Goal: Task Accomplishment & Management: Complete application form

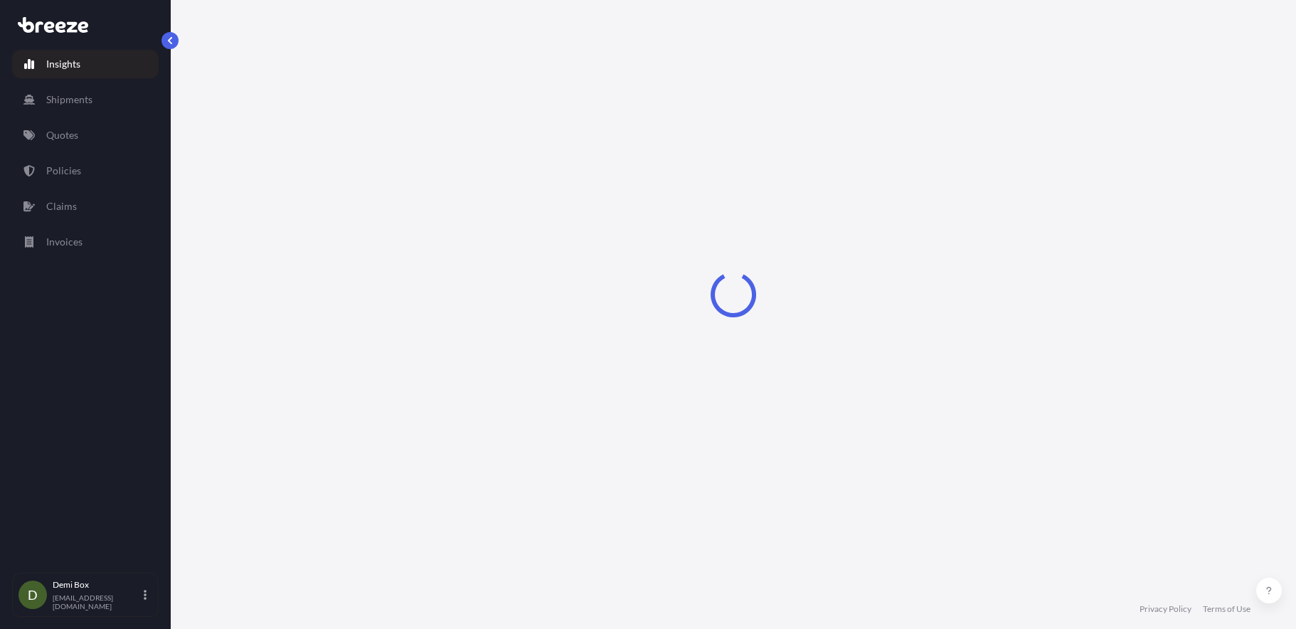
select select "2025"
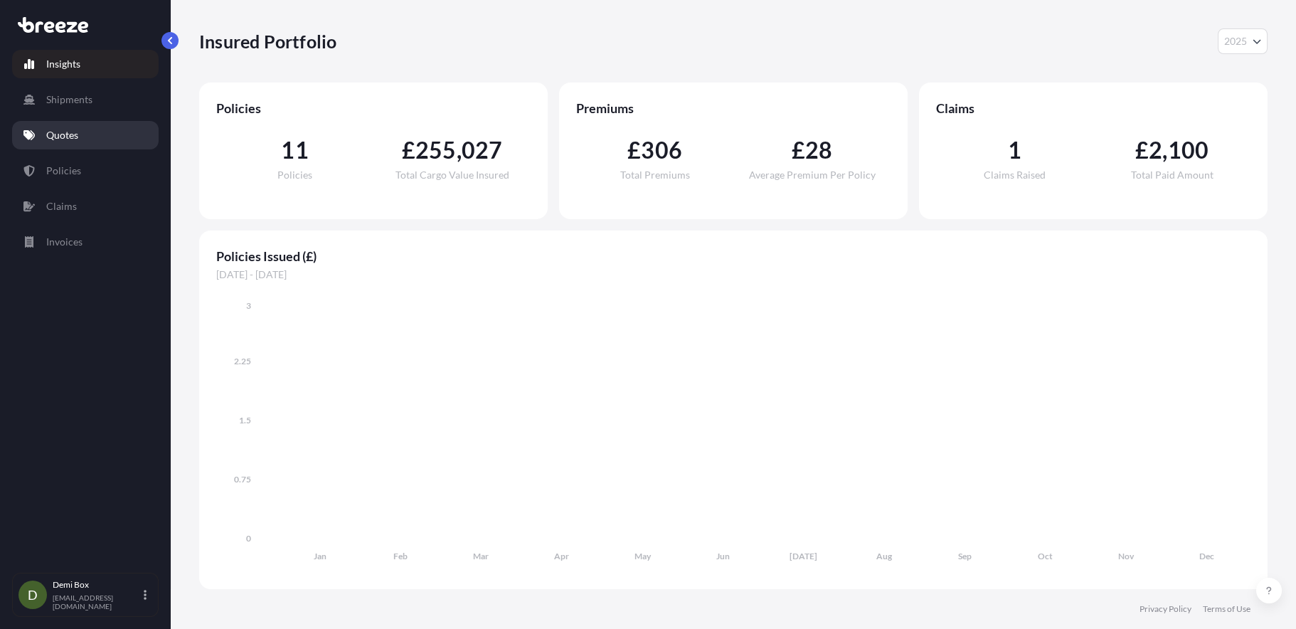
click at [68, 143] on link "Quotes" at bounding box center [85, 135] width 147 height 28
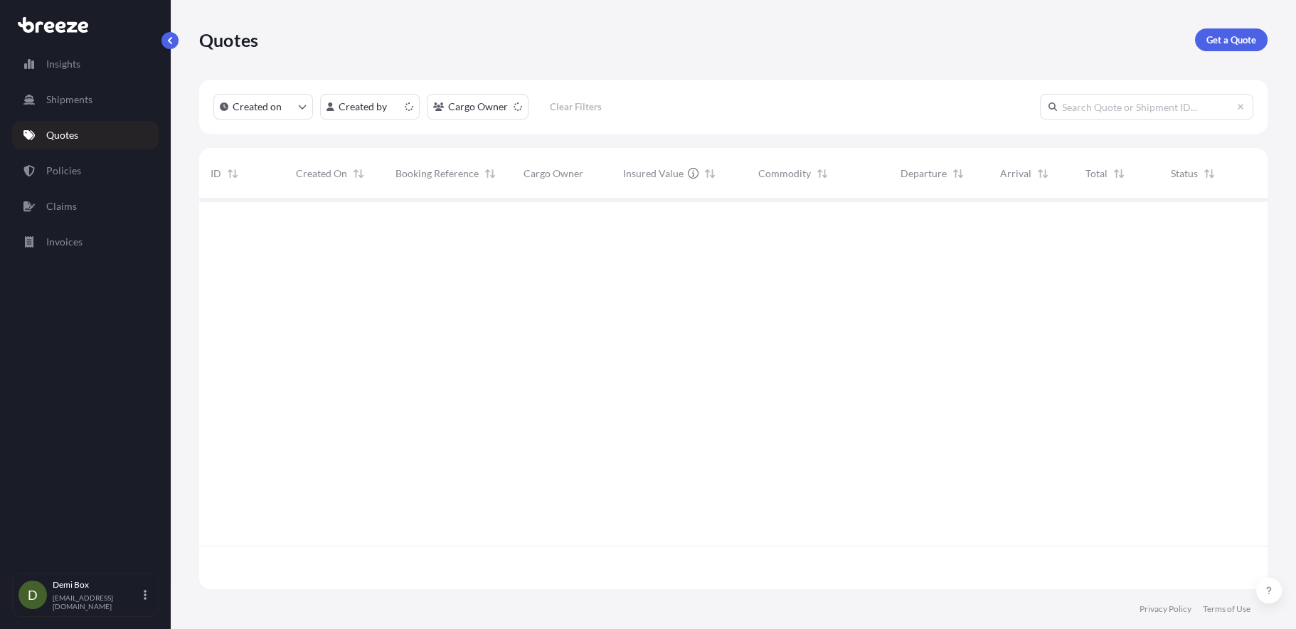
scroll to position [386, 1057]
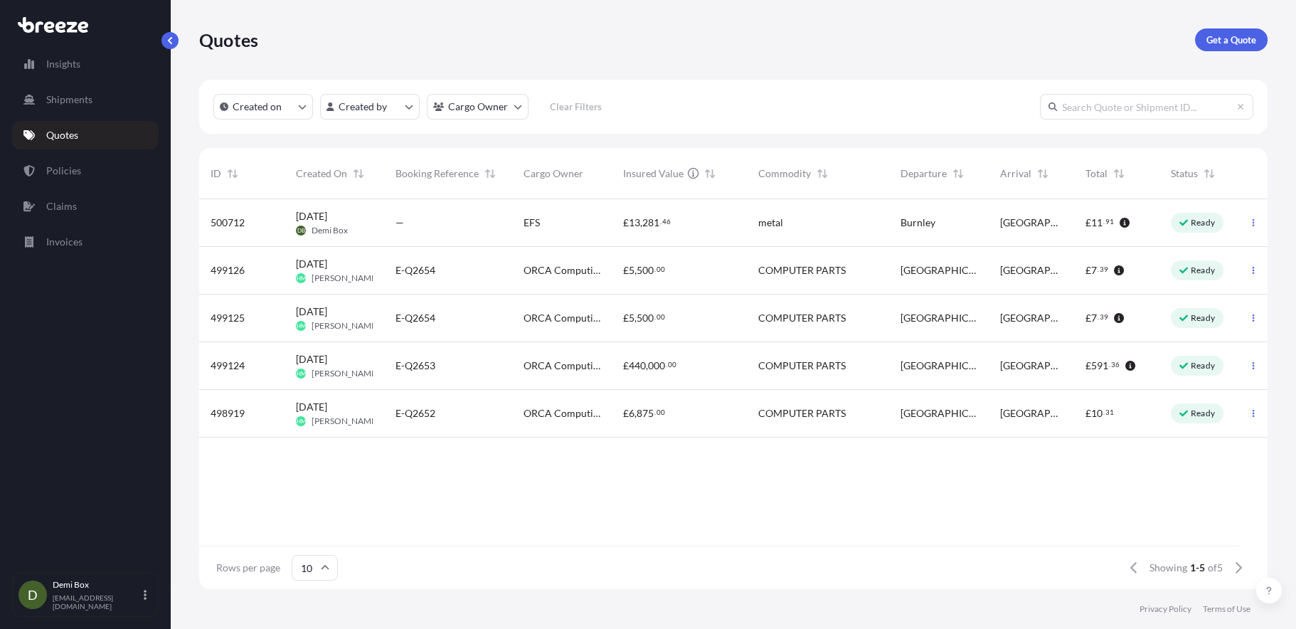
click at [435, 215] on div "—" at bounding box center [447, 222] width 105 height 14
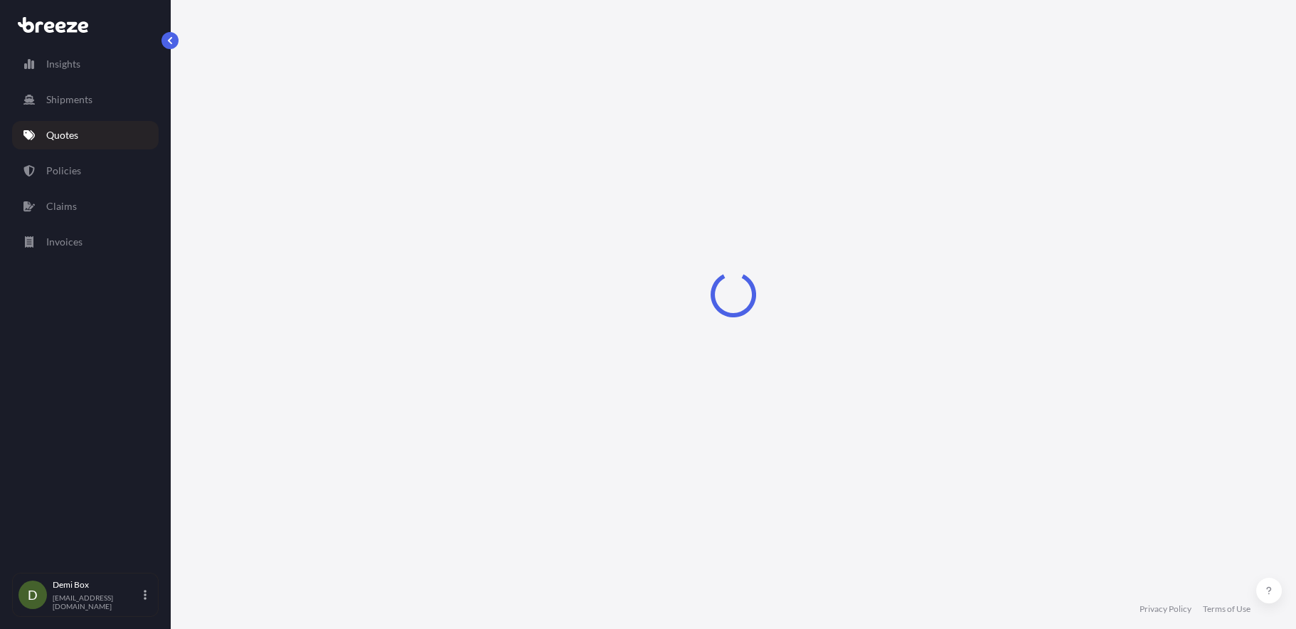
select select "Road"
select select "1"
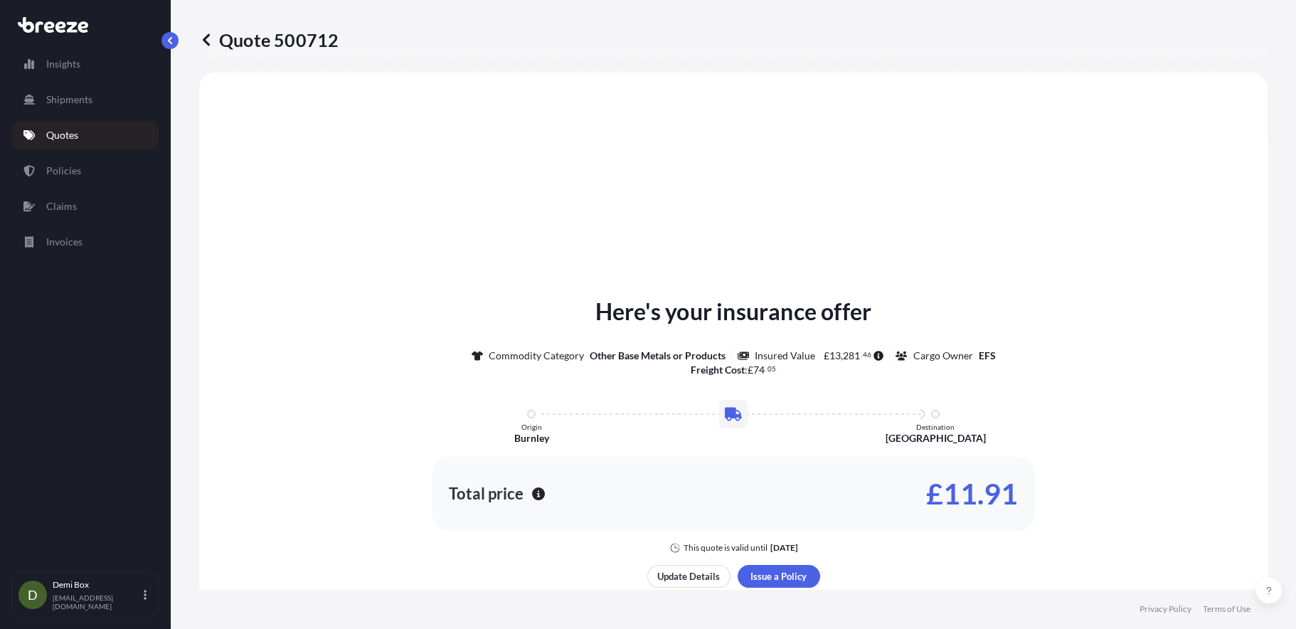
scroll to position [641, 0]
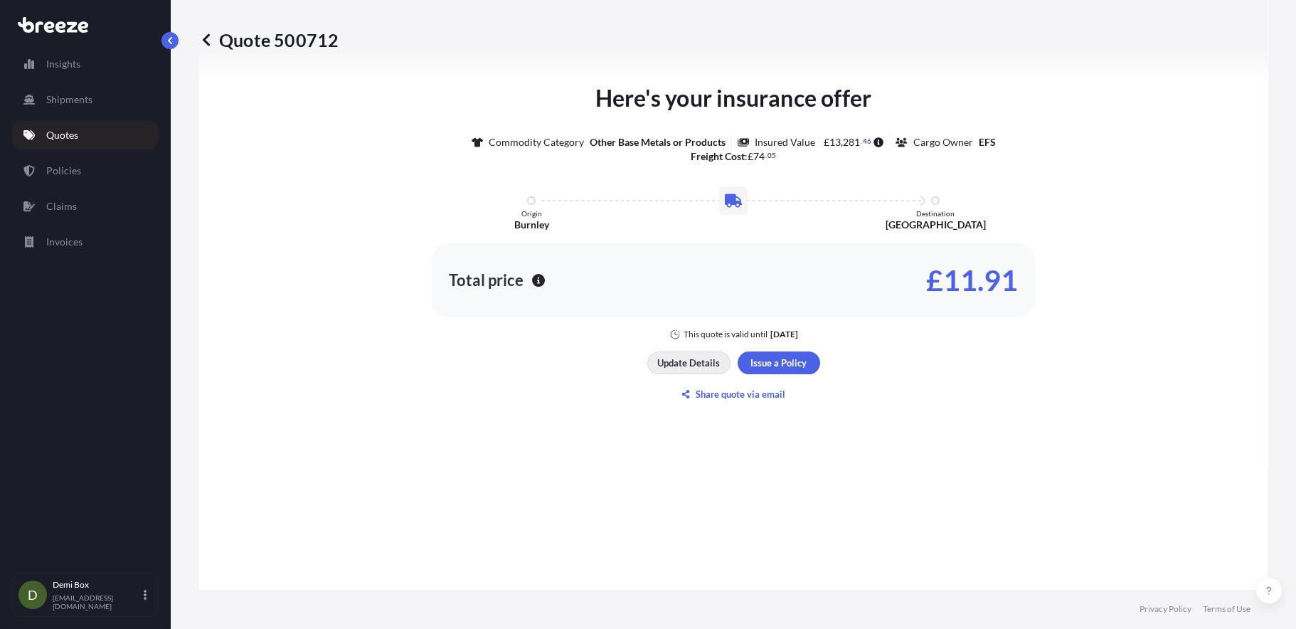
click at [698, 368] on p "Update Details" at bounding box center [688, 363] width 63 height 14
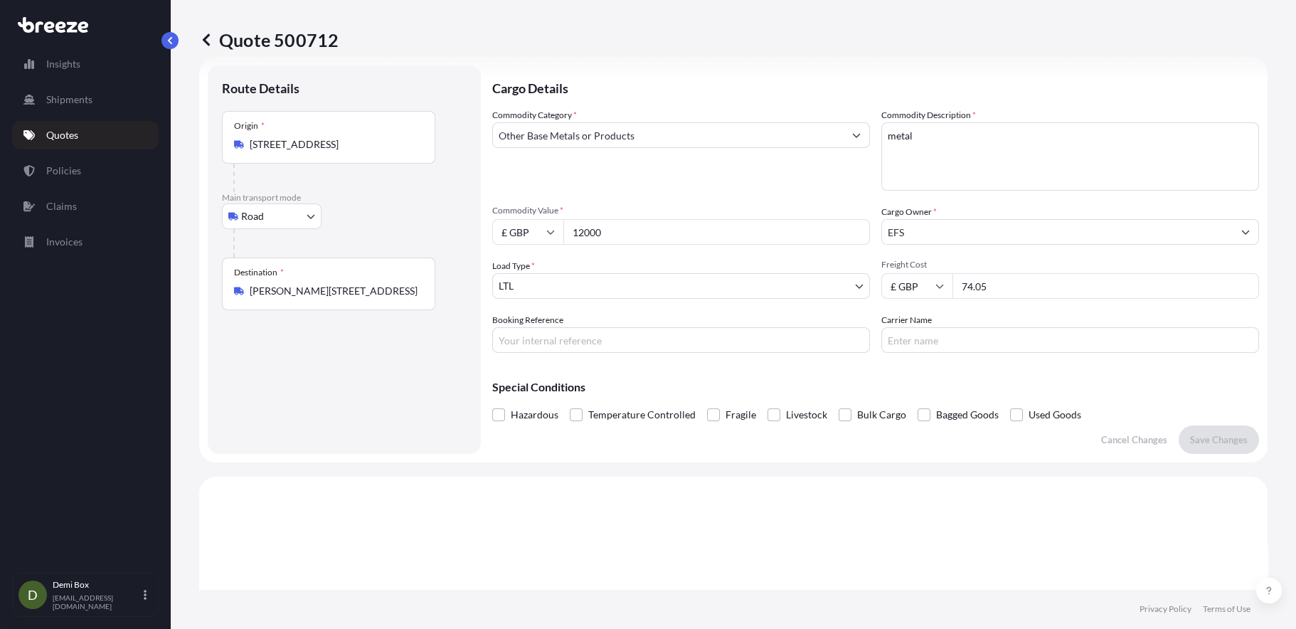
drag, startPoint x: 1021, startPoint y: 284, endPoint x: 917, endPoint y: 284, distance: 104.6
click at [917, 284] on div "£ GBP 74.05" at bounding box center [1070, 286] width 378 height 26
type input "148.10"
click at [1215, 432] on p "Save Changes" at bounding box center [1219, 439] width 58 height 14
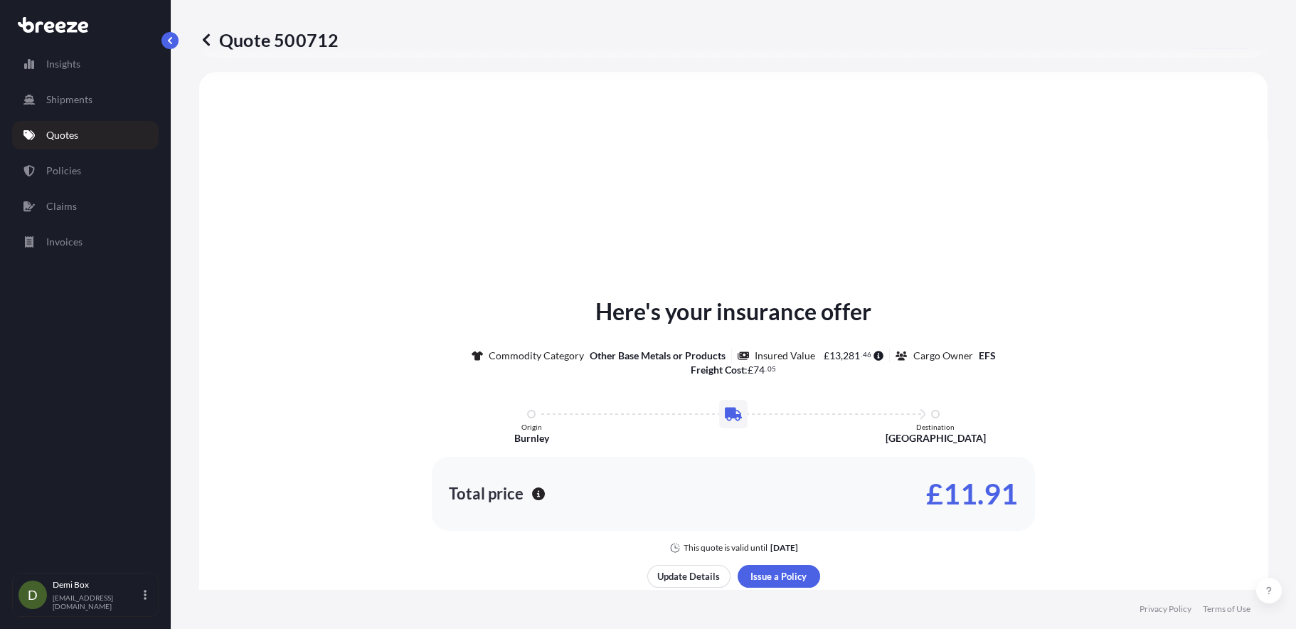
select select "Road"
select select "1"
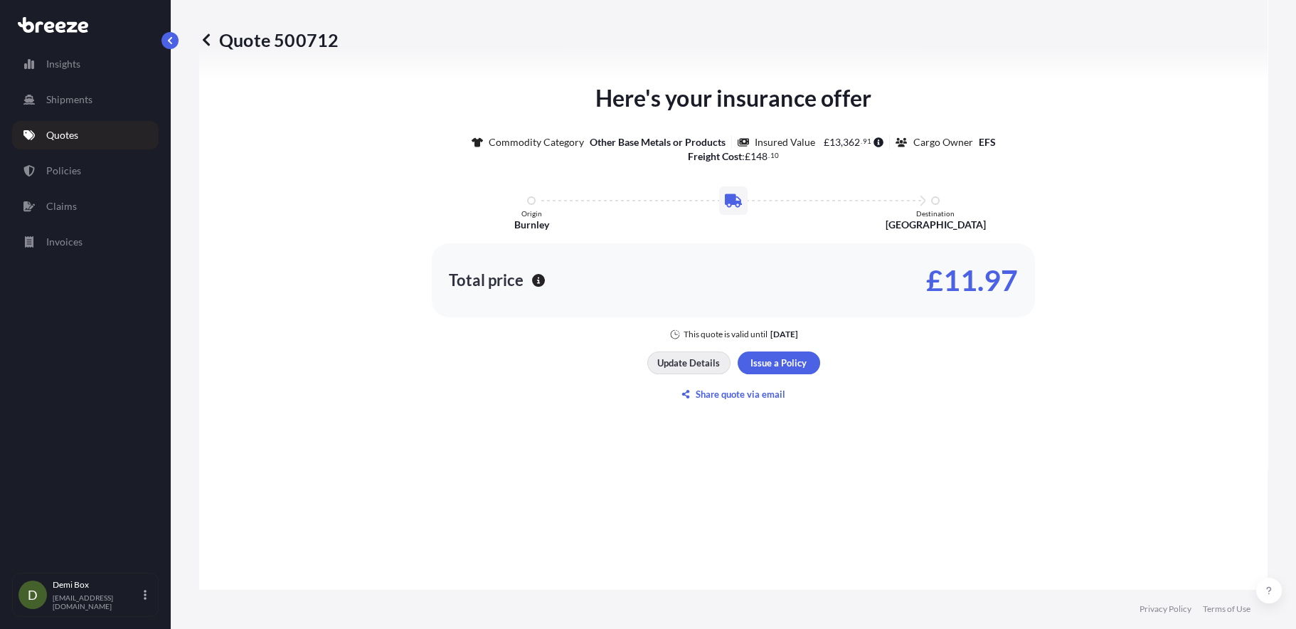
click at [698, 361] on p "Update Details" at bounding box center [688, 363] width 63 height 14
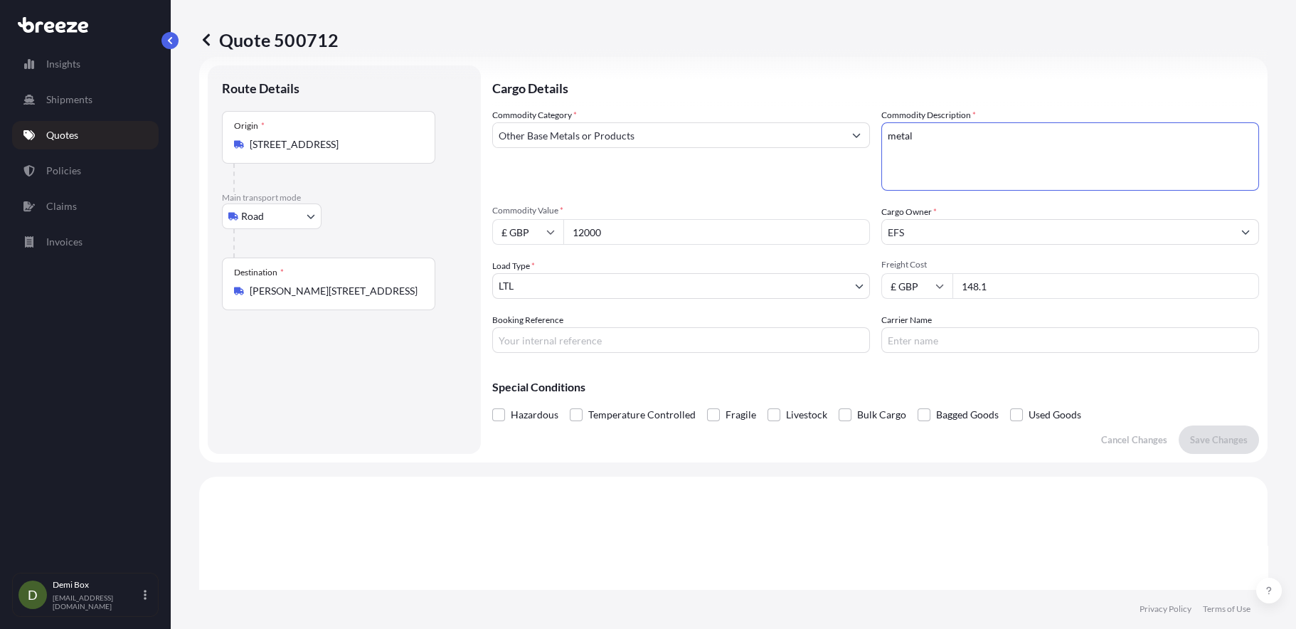
drag, startPoint x: 888, startPoint y: 154, endPoint x: 836, endPoint y: 154, distance: 51.9
click at [836, 154] on div "Commodity Category * Other Base Metals or Products Commodity Description * meta…" at bounding box center [875, 230] width 767 height 245
paste textarea "Lumps of a Nickel metal alloy called GTV"
type textarea "Lumps of a Nickel metal alloy called GTV"
click at [1082, 236] on input "EFS" at bounding box center [1057, 232] width 351 height 26
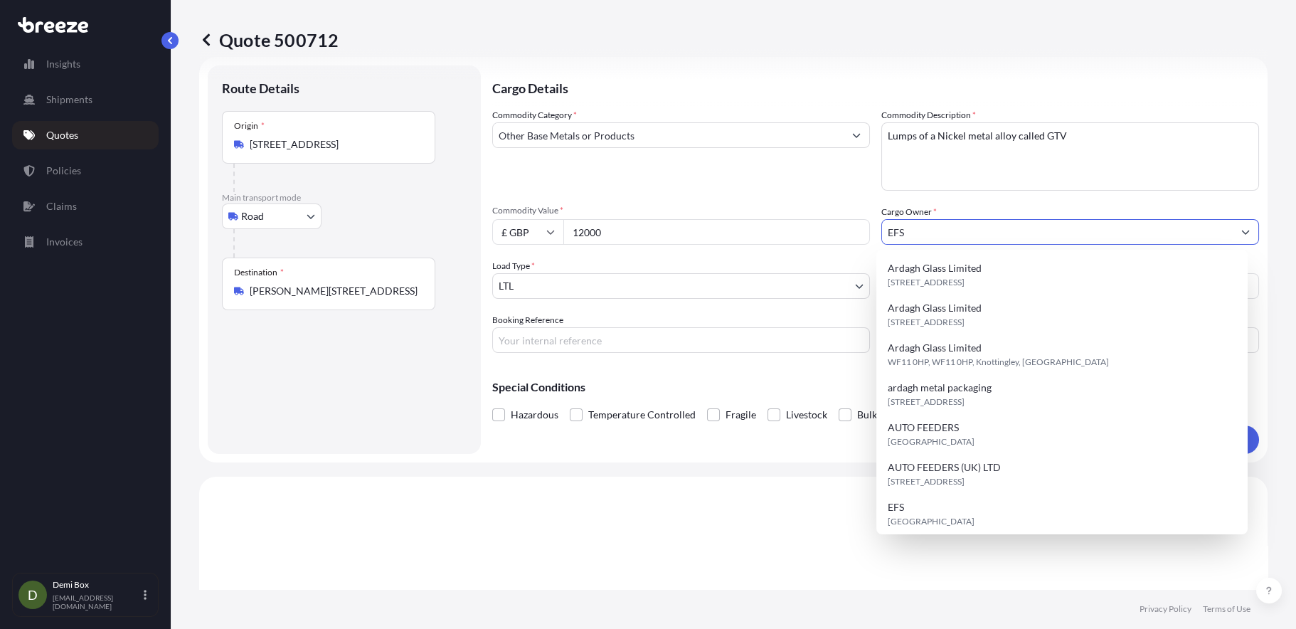
drag, startPoint x: 1082, startPoint y: 236, endPoint x: 790, endPoint y: 225, distance: 291.8
click at [790, 225] on div "Commodity Category * Other Base Metals or Products Commodity Description * meta…" at bounding box center [875, 230] width 767 height 245
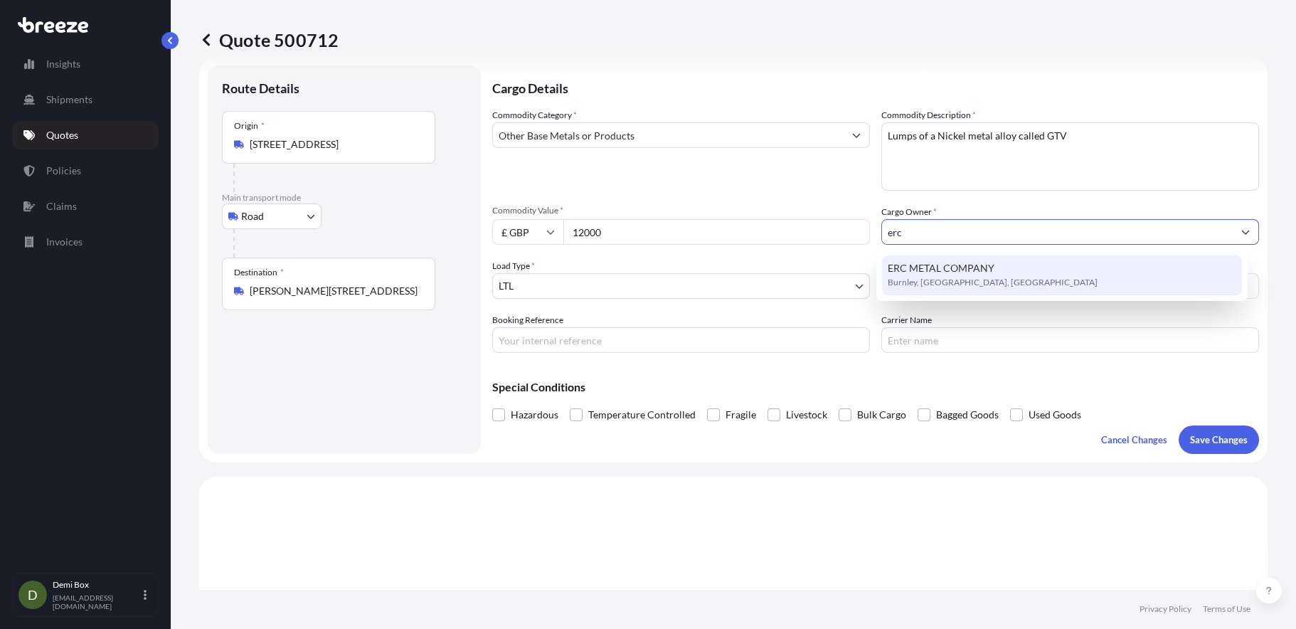
click at [970, 262] on span "ERC METAL COMPANY" at bounding box center [941, 268] width 107 height 14
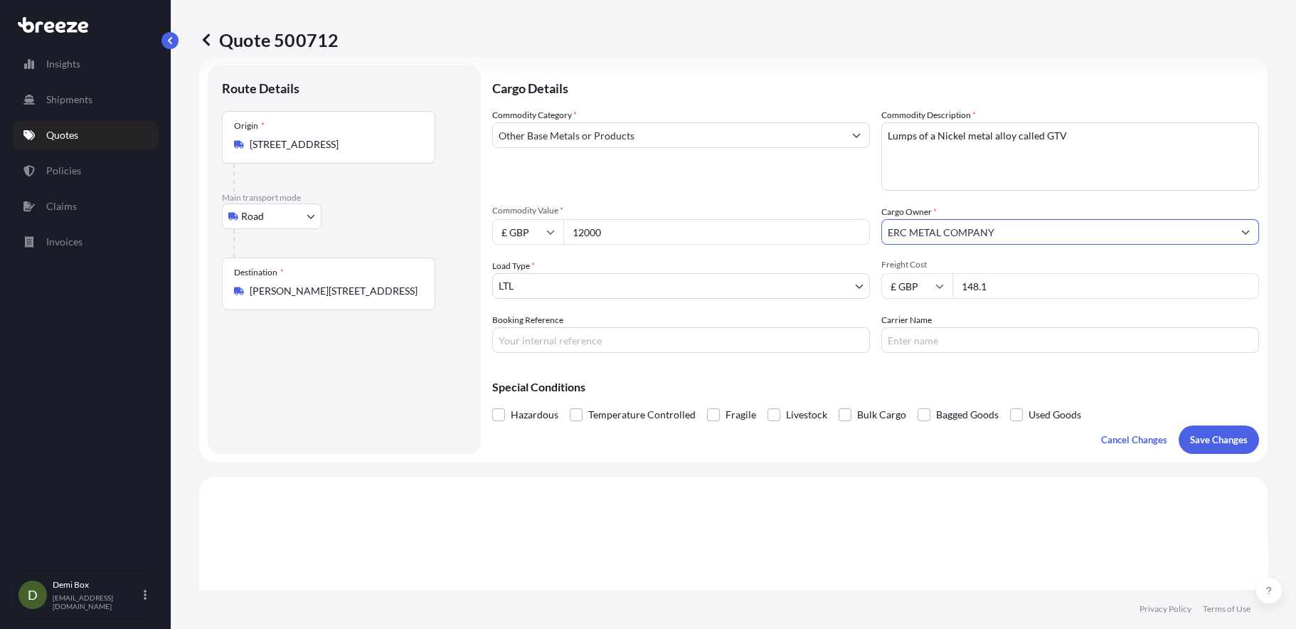
type input "ERC METAL COMPANY"
click at [1000, 255] on div "Commodity Category * Other Base Metals or Products Commodity Description * meta…" at bounding box center [875, 230] width 767 height 245
click at [1213, 438] on p "Save Changes" at bounding box center [1219, 439] width 58 height 14
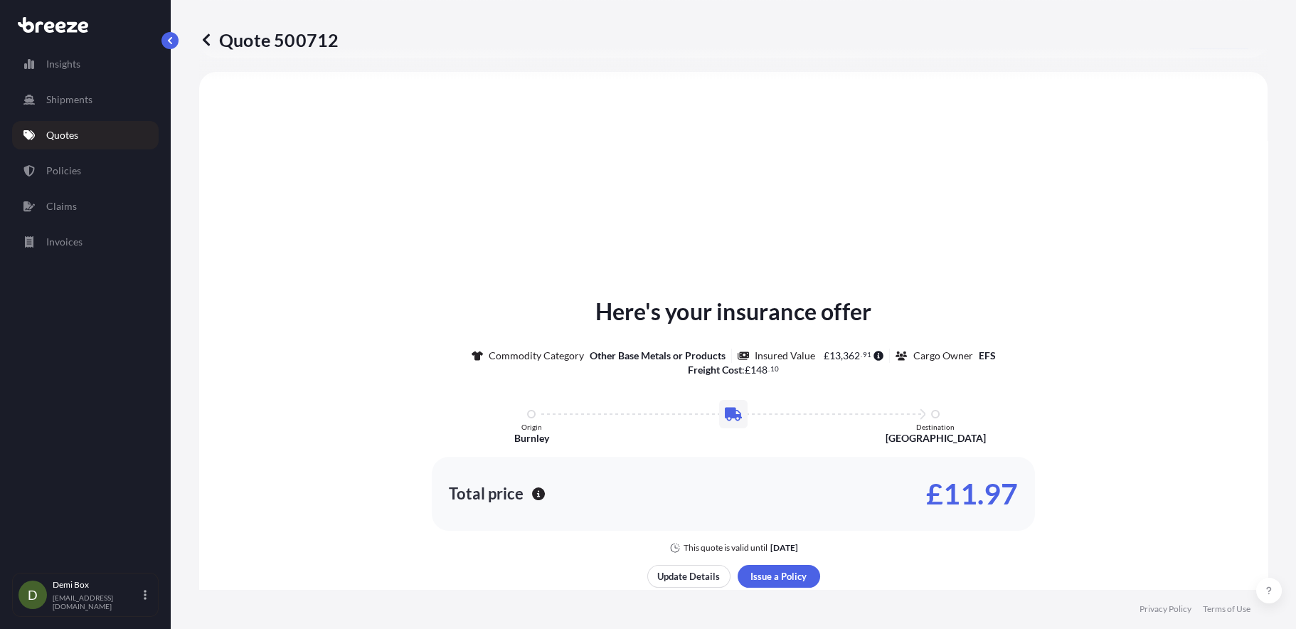
select select "Road"
select select "1"
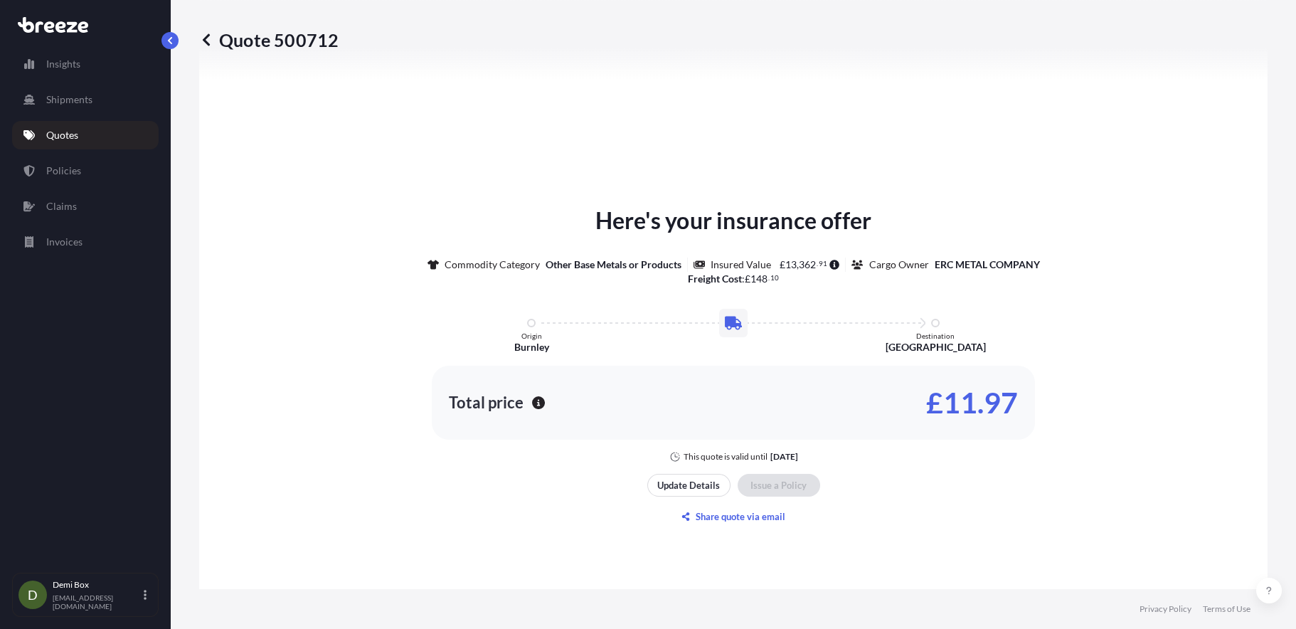
scroll to position [1628, 0]
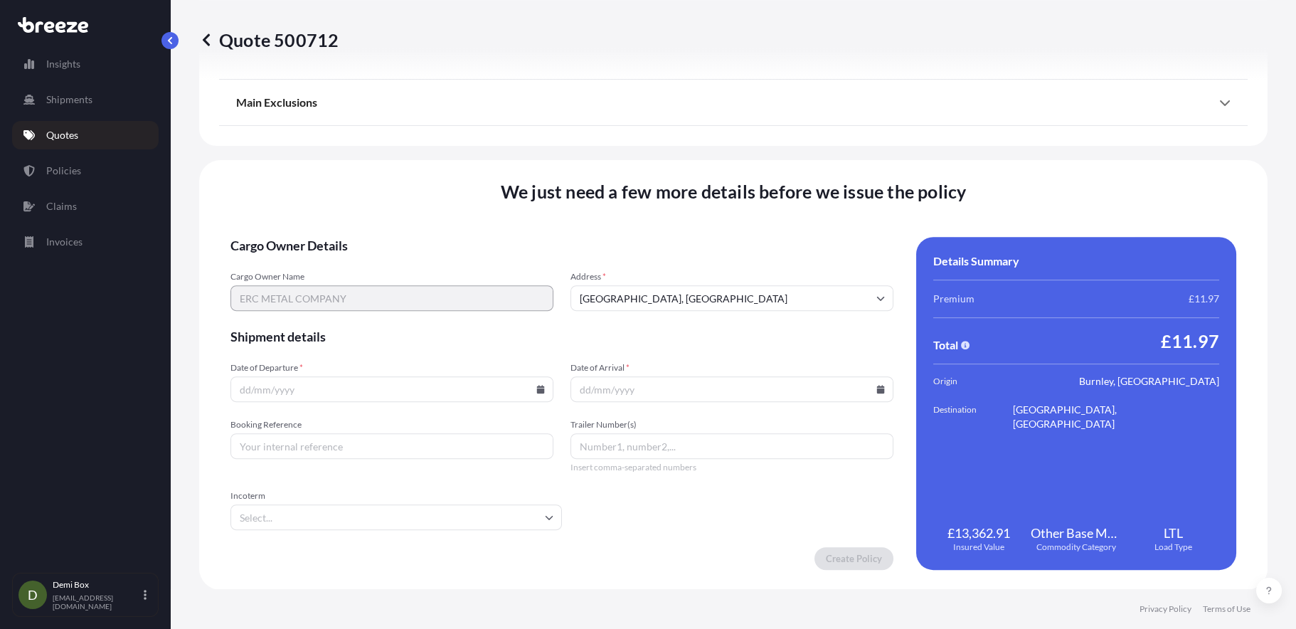
click at [399, 390] on input "Date of Departure *" at bounding box center [391, 389] width 323 height 26
click at [532, 387] on div at bounding box center [391, 389] width 323 height 26
click at [538, 385] on icon at bounding box center [541, 389] width 8 height 9
click at [290, 232] on button "6" at bounding box center [290, 231] width 23 height 23
type input "[DATE]"
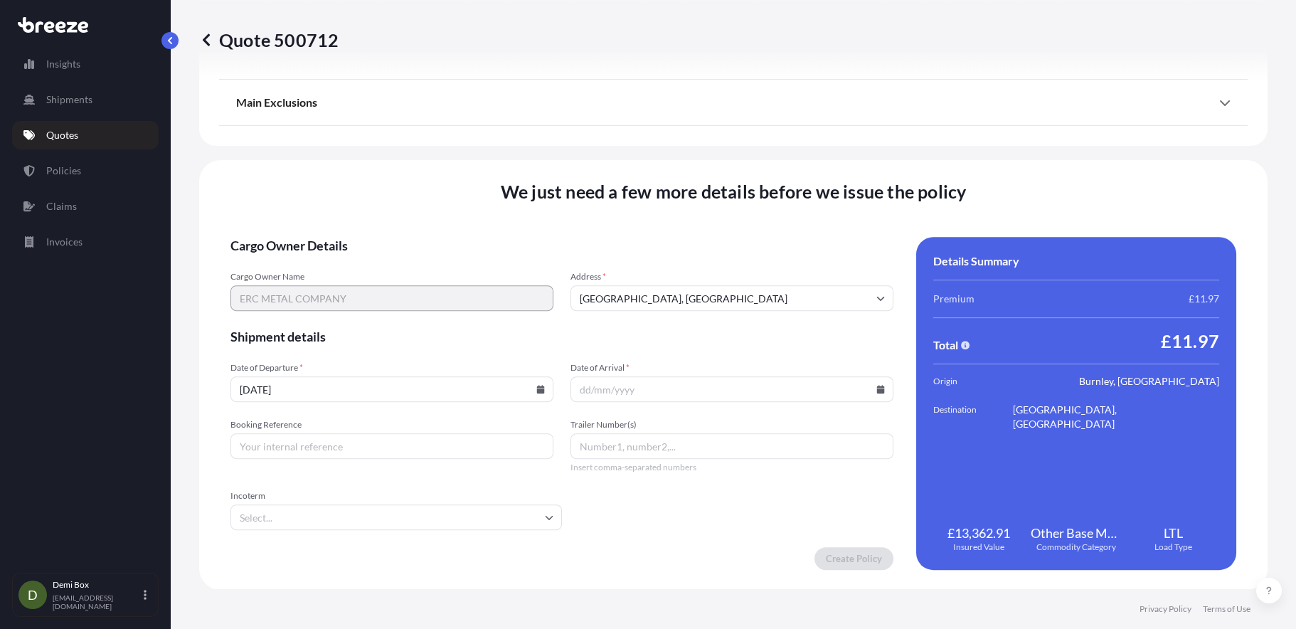
click at [445, 442] on input "Booking Reference" at bounding box center [391, 446] width 323 height 26
type input "e"
type input "E-DO182277"
click at [447, 515] on input "Incoterm" at bounding box center [395, 517] width 331 height 26
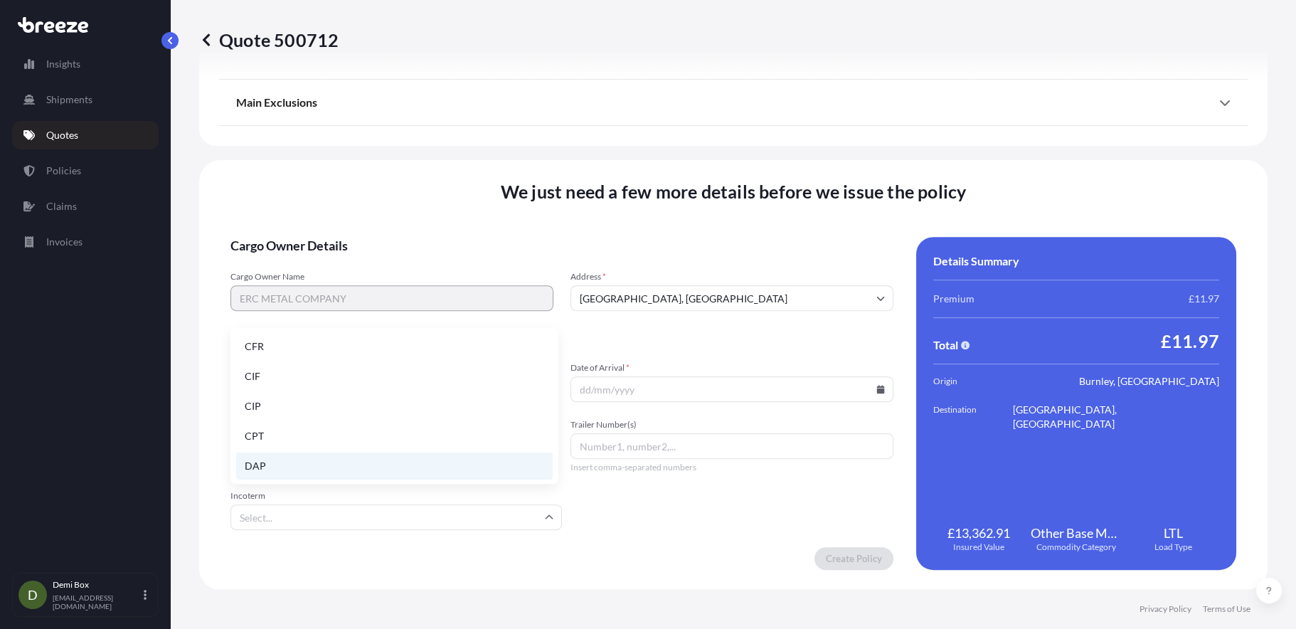
click at [320, 473] on li "DAP" at bounding box center [394, 465] width 316 height 27
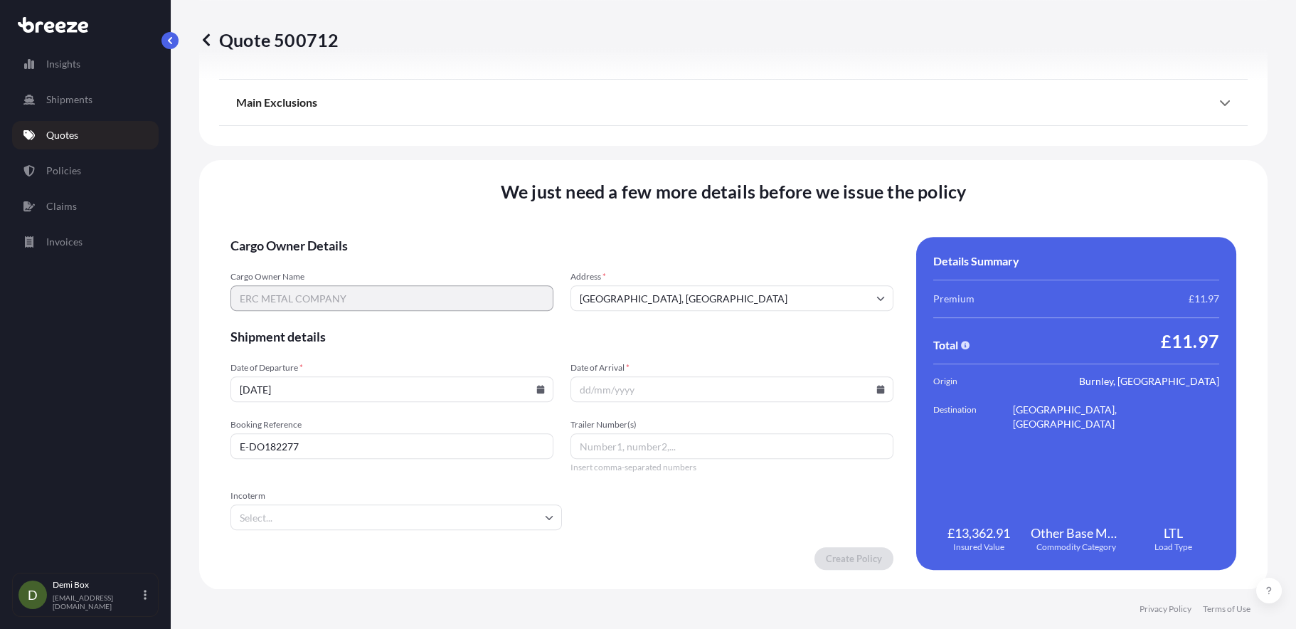
type input "DAP"
click at [871, 382] on input "Date of Arrival *" at bounding box center [731, 389] width 323 height 26
click at [877, 389] on icon at bounding box center [881, 389] width 8 height 9
click at [692, 235] on button "8" at bounding box center [684, 231] width 23 height 23
type input "[DATE]"
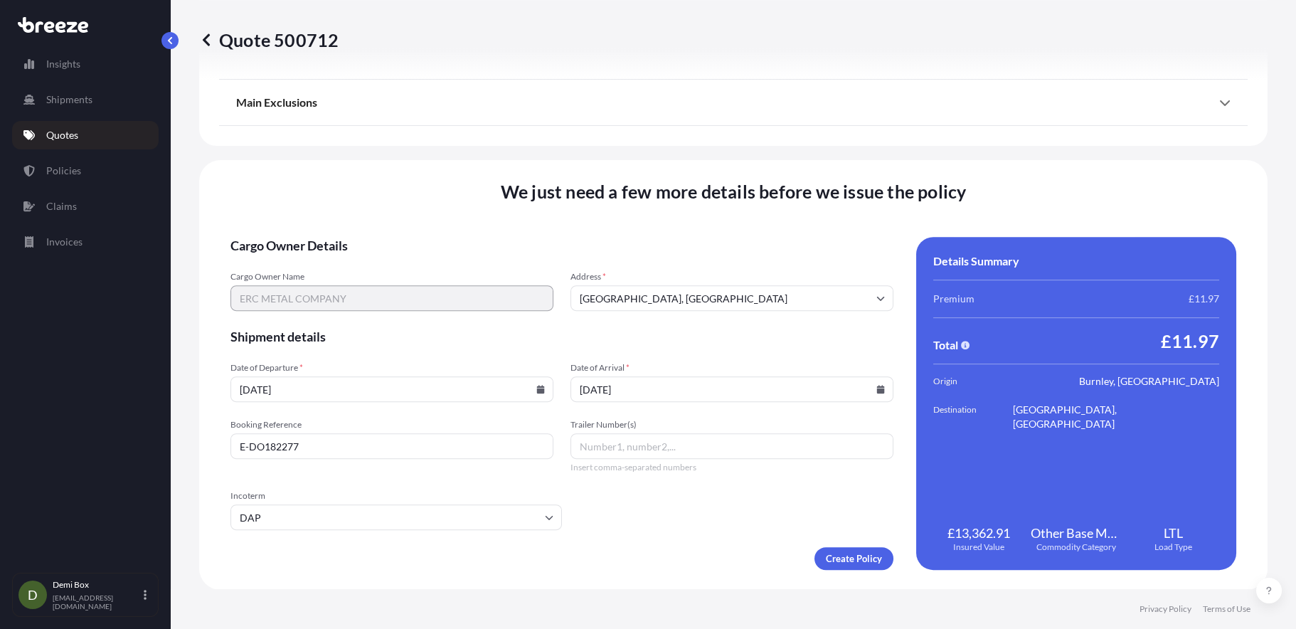
click at [723, 303] on input "[GEOGRAPHIC_DATA], [GEOGRAPHIC_DATA]" at bounding box center [731, 298] width 323 height 26
click at [665, 289] on input "[GEOGRAPHIC_DATA], [GEOGRAPHIC_DATA]" at bounding box center [731, 298] width 323 height 26
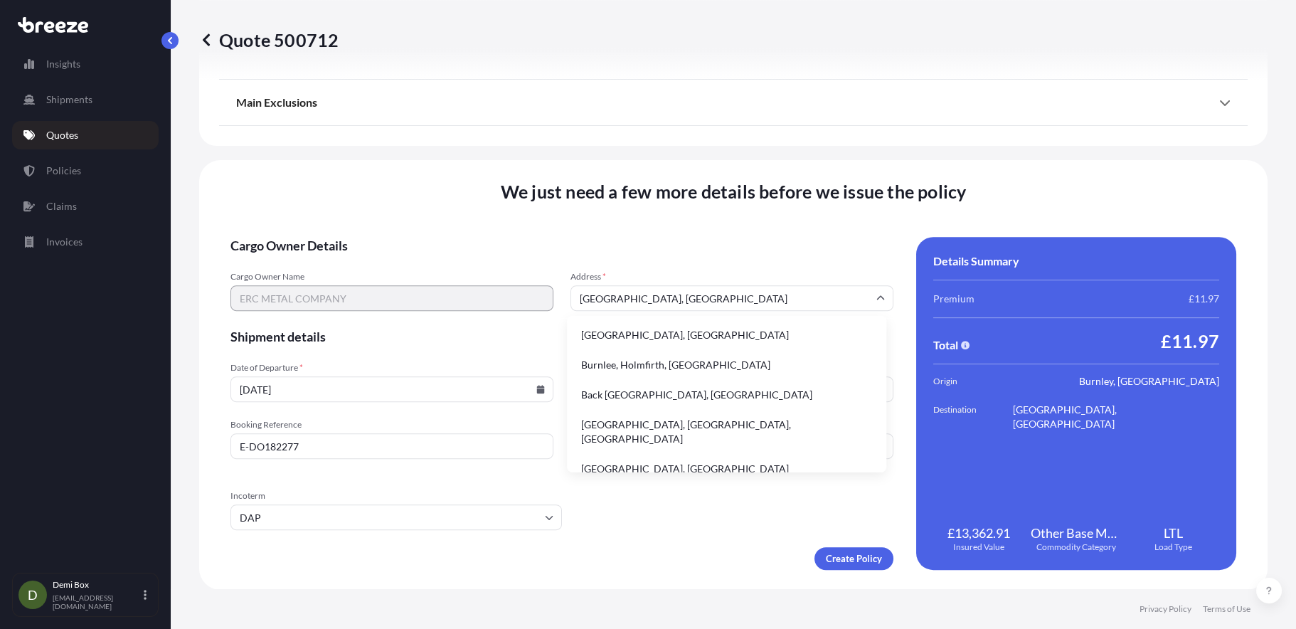
click at [545, 294] on div "Cargo Owner Name ERC METAL COMPANY Address * [GEOGRAPHIC_DATA] [GEOGRAPHIC_DATA]" at bounding box center [561, 291] width 663 height 40
paste input "Unit 2-6 Smallshaw Ind. Est. [STREET_ADDRESS]"
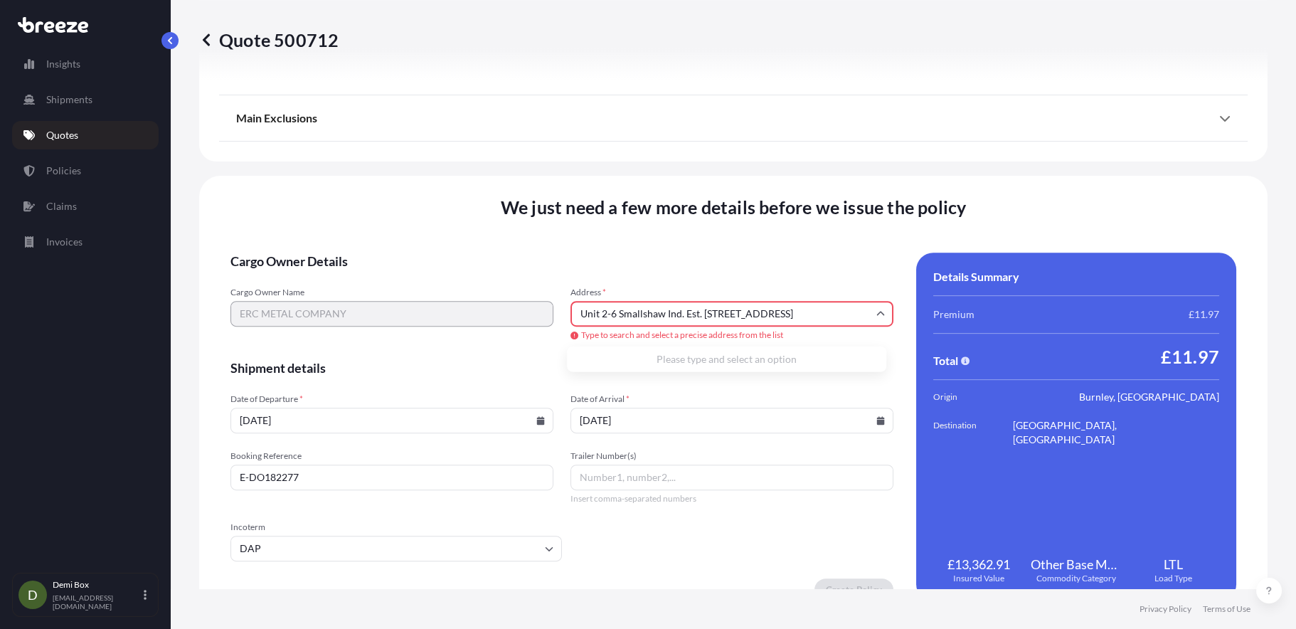
click at [831, 310] on input "Unit 2-6 Smallshaw Ind. Est. [STREET_ADDRESS]" at bounding box center [731, 314] width 323 height 26
click at [648, 363] on li "[STREET_ADDRESS]" at bounding box center [727, 365] width 308 height 27
type input "[STREET_ADDRESS]"
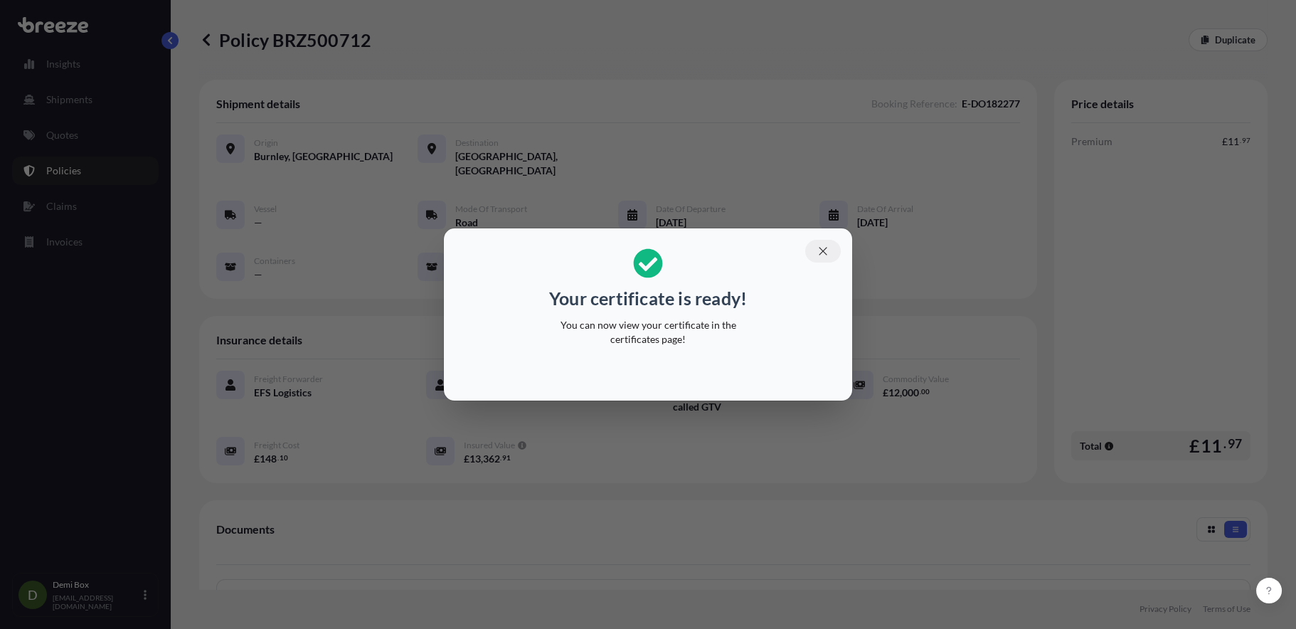
click at [819, 249] on icon "button" at bounding box center [822, 251] width 13 height 13
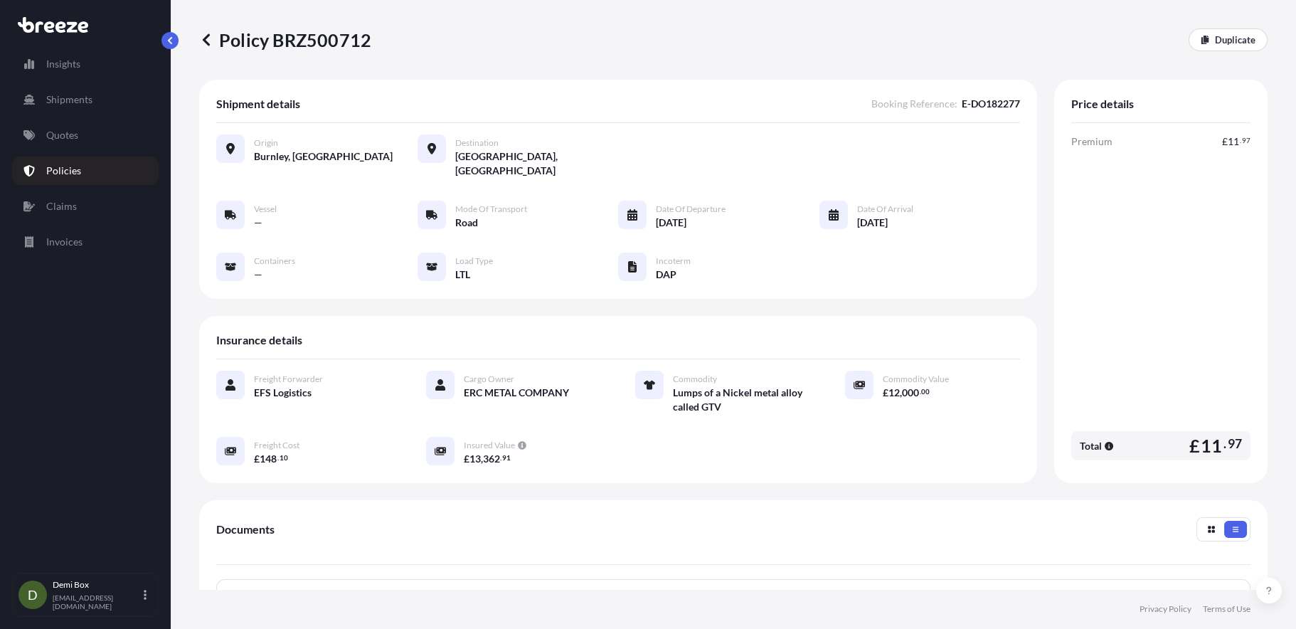
scroll to position [229, 0]
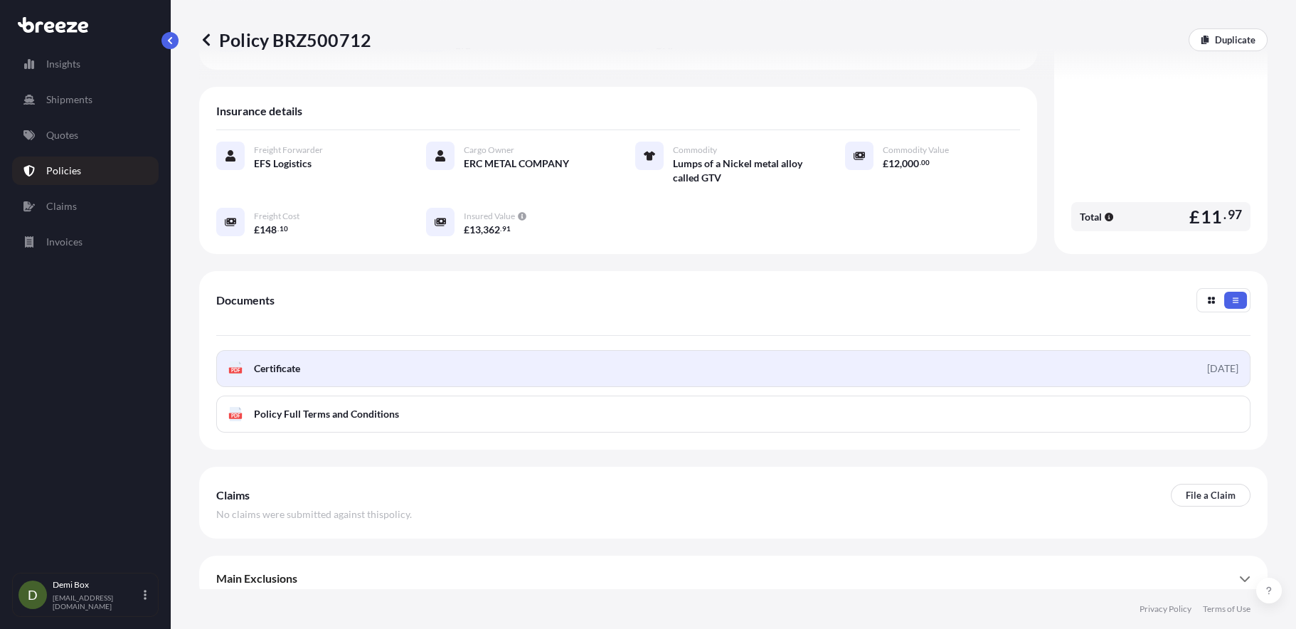
click at [892, 360] on link "PDF Certificate [DATE]" at bounding box center [733, 368] width 1034 height 37
